Goal: Information Seeking & Learning: Learn about a topic

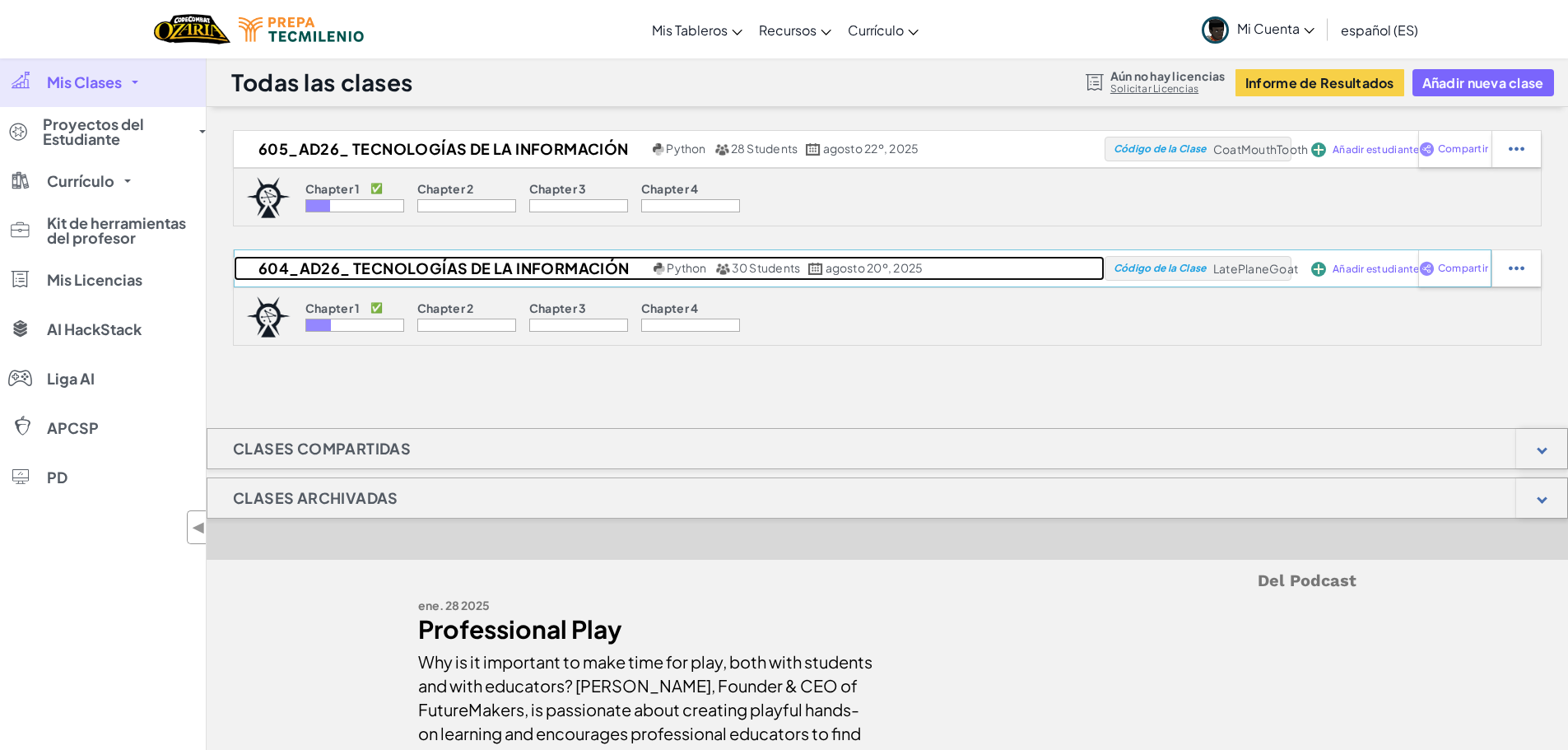
click at [321, 265] on h2 "604_AD26_ Tecnologías de la Información" at bounding box center [441, 268] width 416 height 25
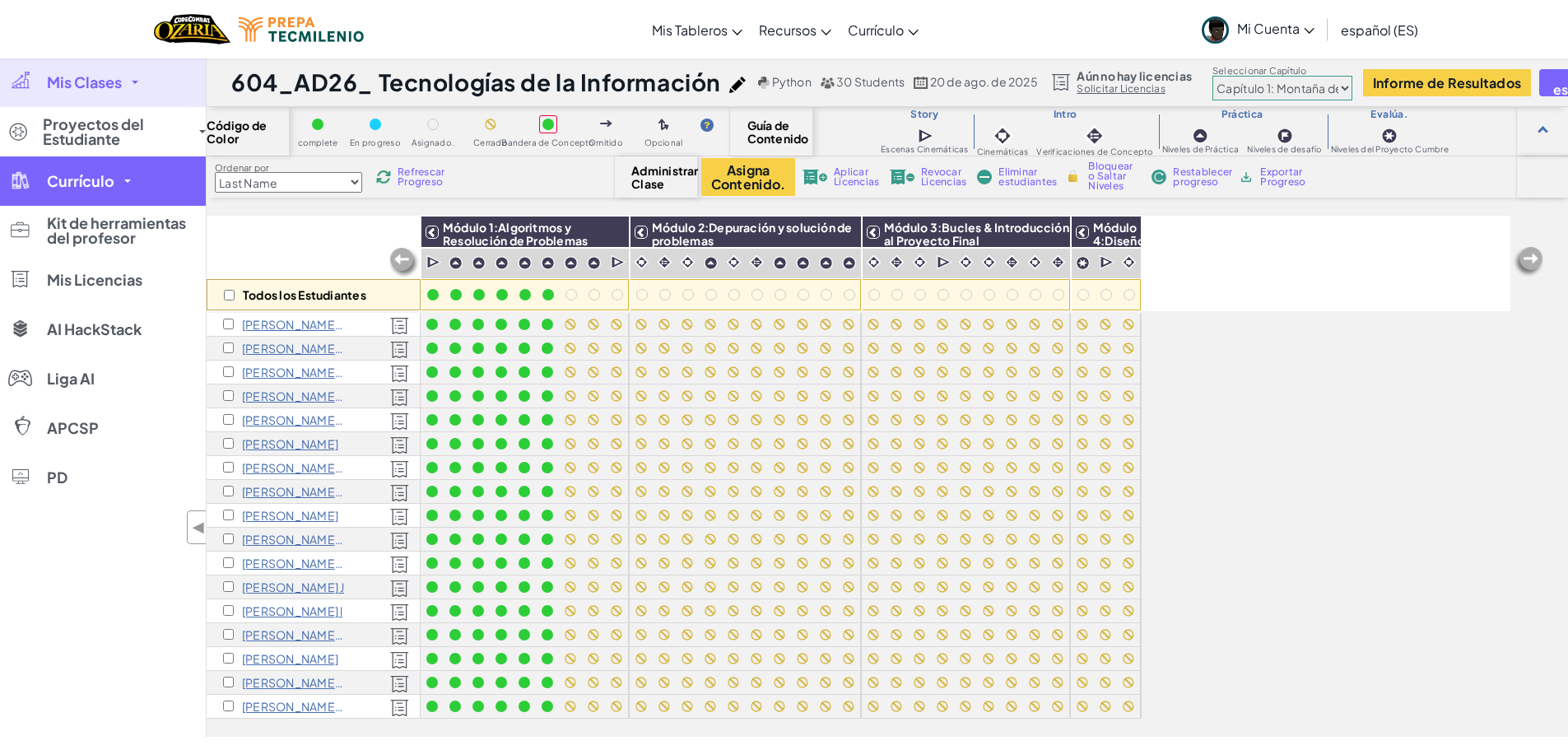
click at [137, 184] on link "Currículo" at bounding box center [102, 181] width 206 height 49
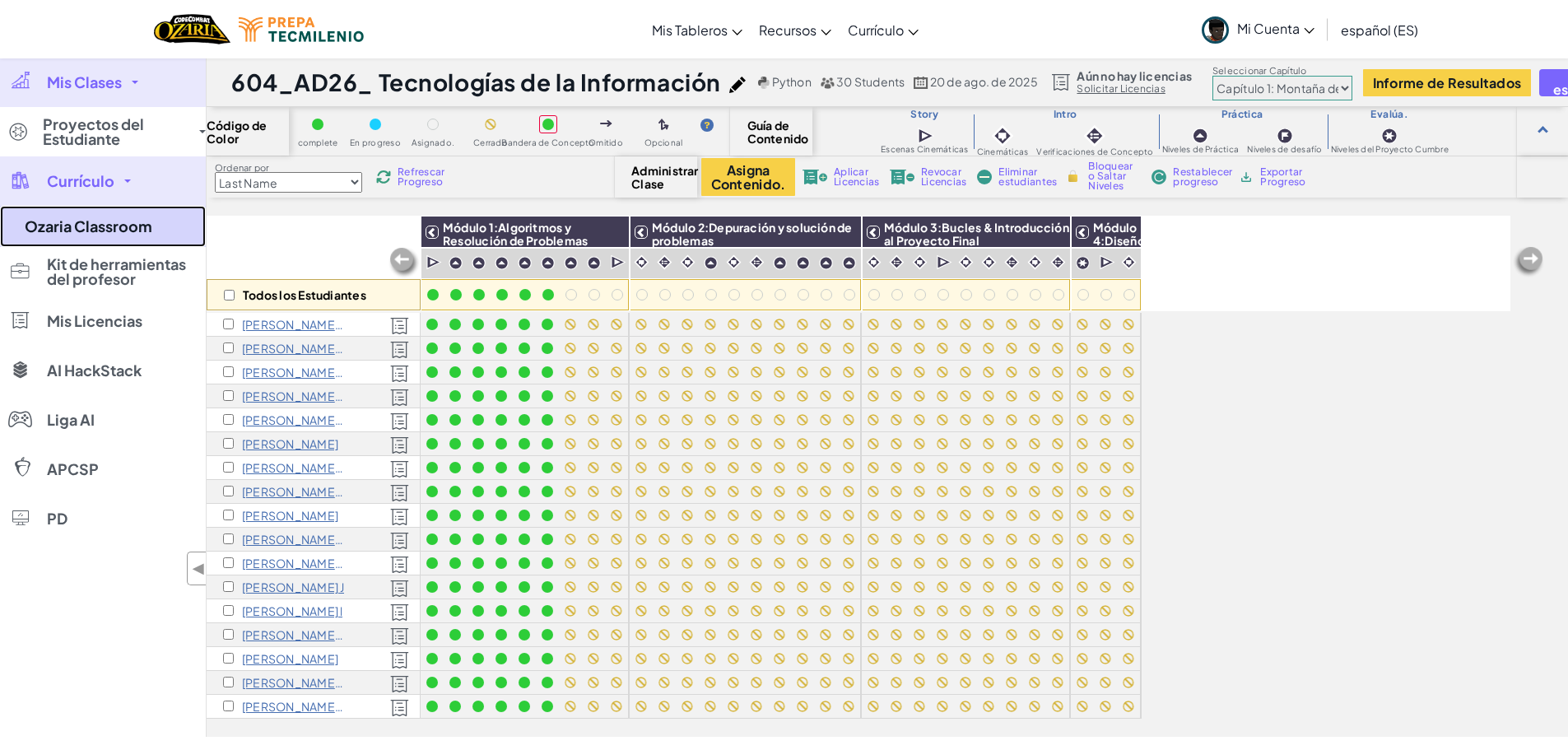
click at [131, 227] on link "Ozaria Classroom" at bounding box center [102, 226] width 206 height 41
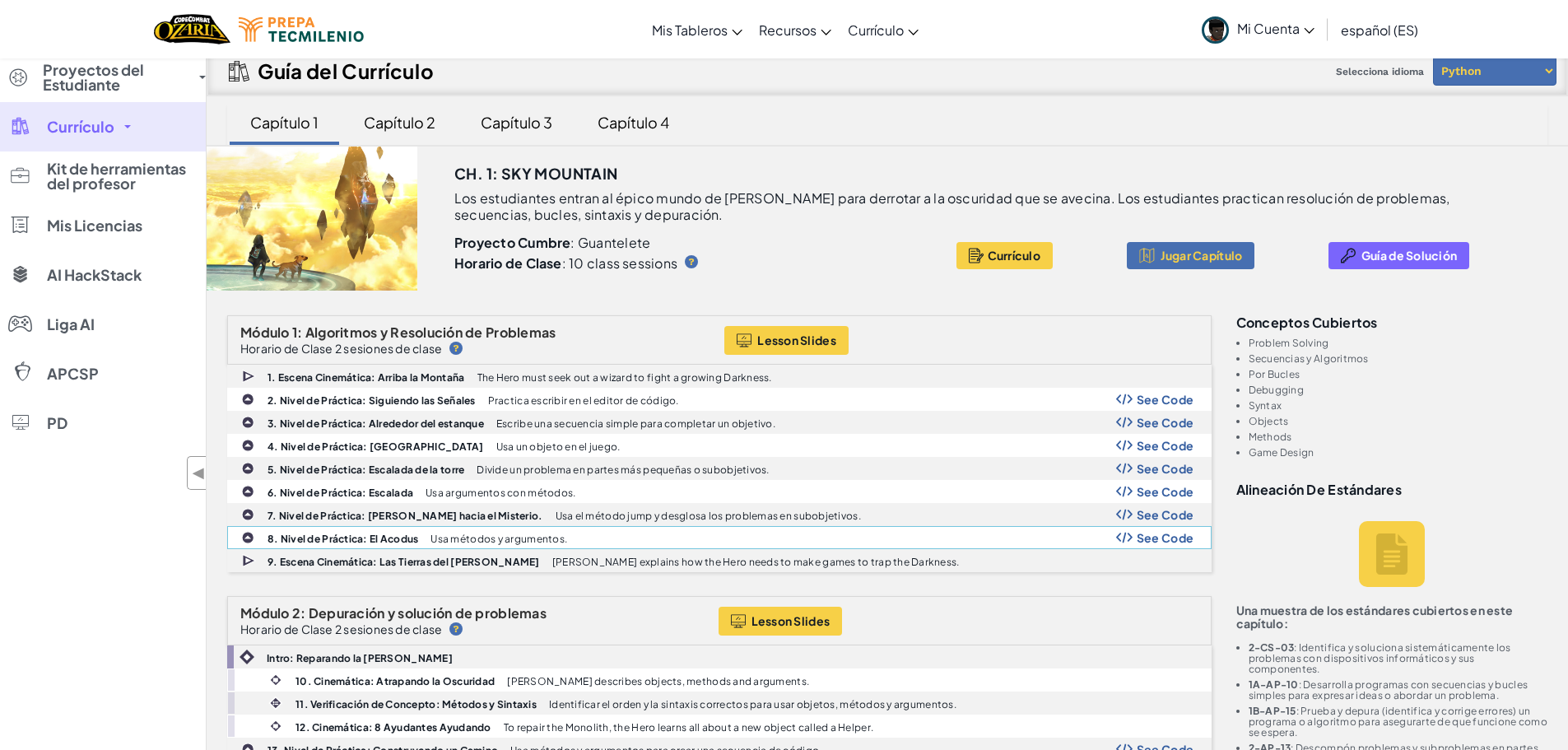
scroll to position [83, 0]
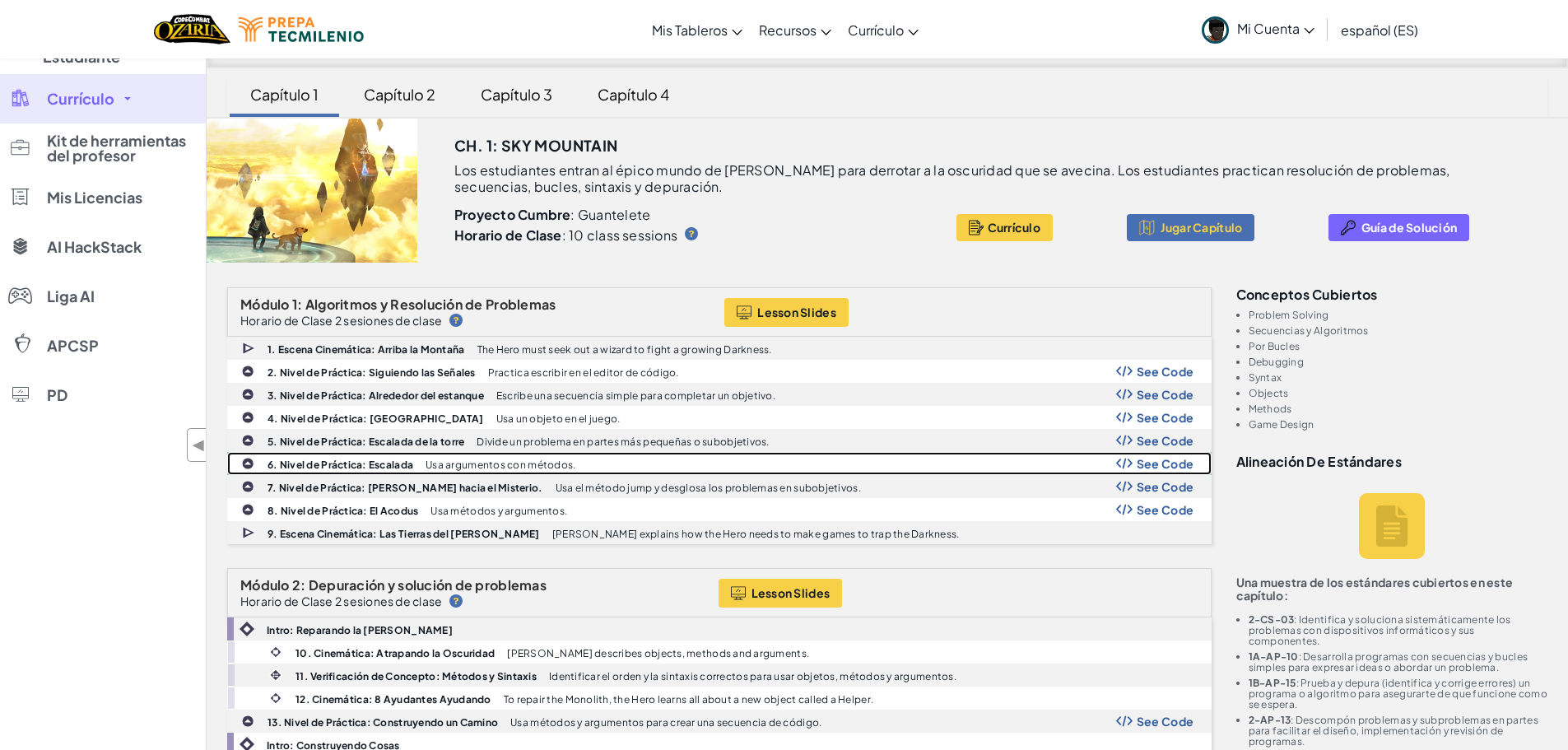
click at [395, 464] on b "6. Nivel de Práctica: Escalada" at bounding box center [340, 465] width 145 height 12
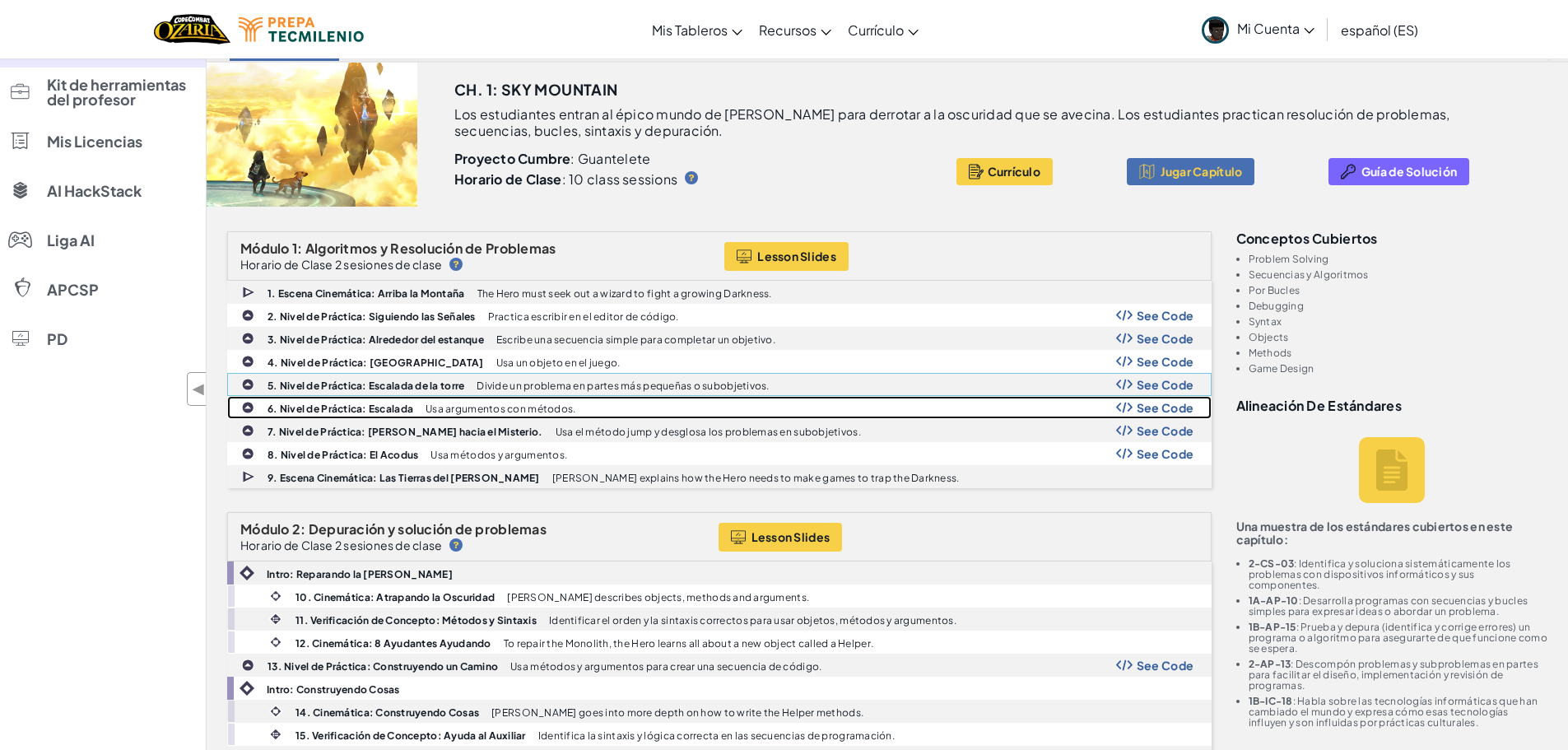
scroll to position [164, 0]
